Goal: Task Accomplishment & Management: Manage account settings

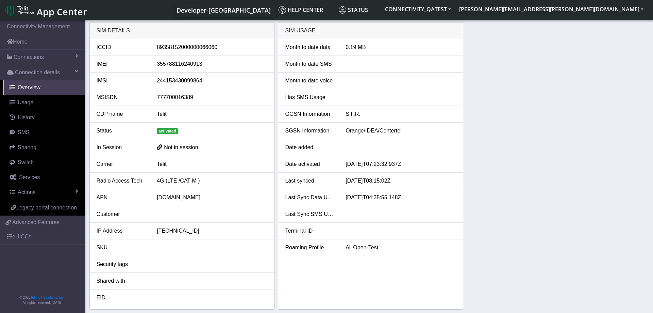
click at [602, 107] on div "SIM details ICCID [TECHNICAL_ID] IMEI [TECHNICAL_ID] IMSI 244153430099864 MSISD…" at bounding box center [369, 165] width 560 height 287
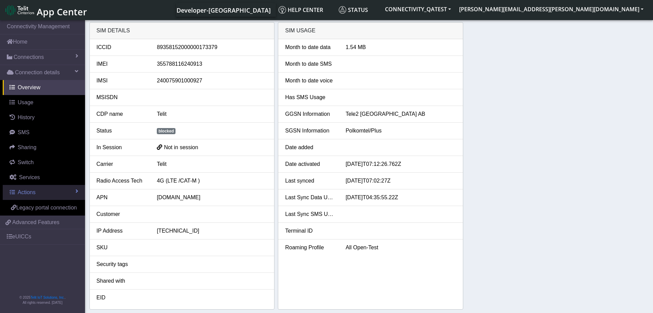
click at [28, 192] on span "Actions" at bounding box center [27, 192] width 18 height 6
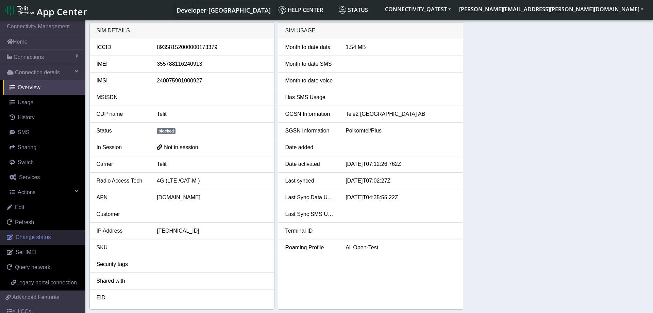
click at [38, 237] on span "Change status" at bounding box center [33, 237] width 35 height 6
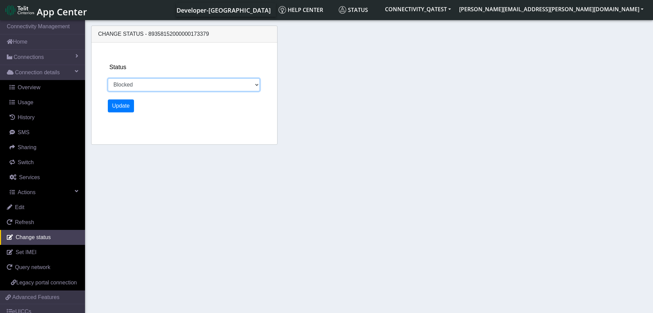
click at [108, 78] on select "Activated Deactivated Blocked" at bounding box center [184, 84] width 152 height 13
select select "activated"
click option "Activated" at bounding box center [0, 0] width 0 height 0
click at [118, 106] on button "Update" at bounding box center [121, 105] width 27 height 13
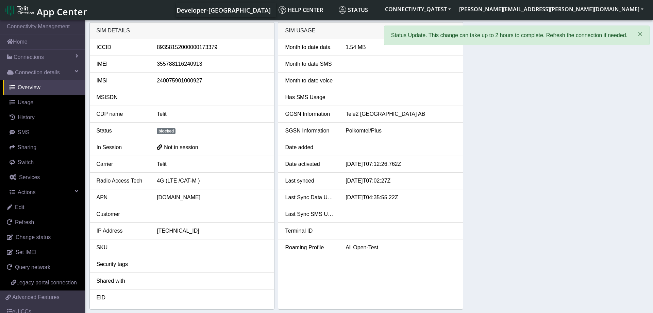
click at [517, 113] on div "SIM details ICCID 89358152000000173379 IMEI 355788116240913 IMSI 24007590100092…" at bounding box center [369, 165] width 560 height 287
